Goal: Task Accomplishment & Management: Use online tool/utility

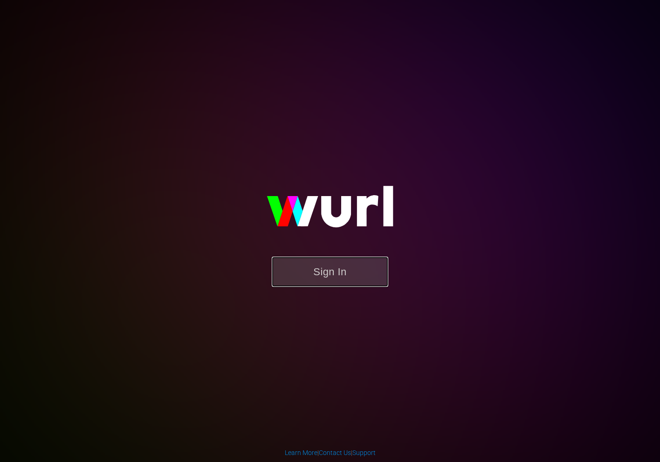
click at [329, 267] on button "Sign In" at bounding box center [330, 272] width 116 height 30
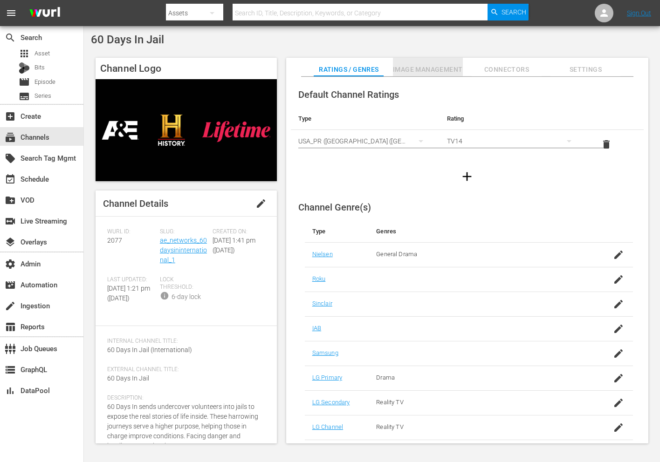
click at [446, 69] on span "Image Management" at bounding box center [428, 70] width 70 height 12
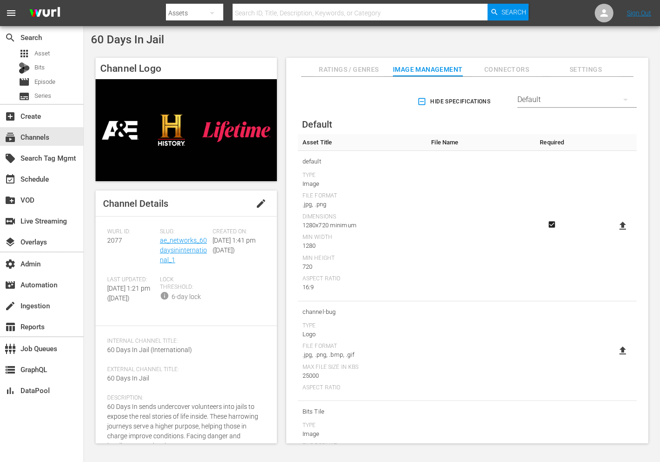
click at [617, 222] on icon at bounding box center [622, 225] width 11 height 11
click at [614, 234] on input "file" at bounding box center [613, 234] width 0 height 0
type input "C:\fakepath\60DaysInJail_LG-Thumbnail.png"
